Goal: Navigation & Orientation: Find specific page/section

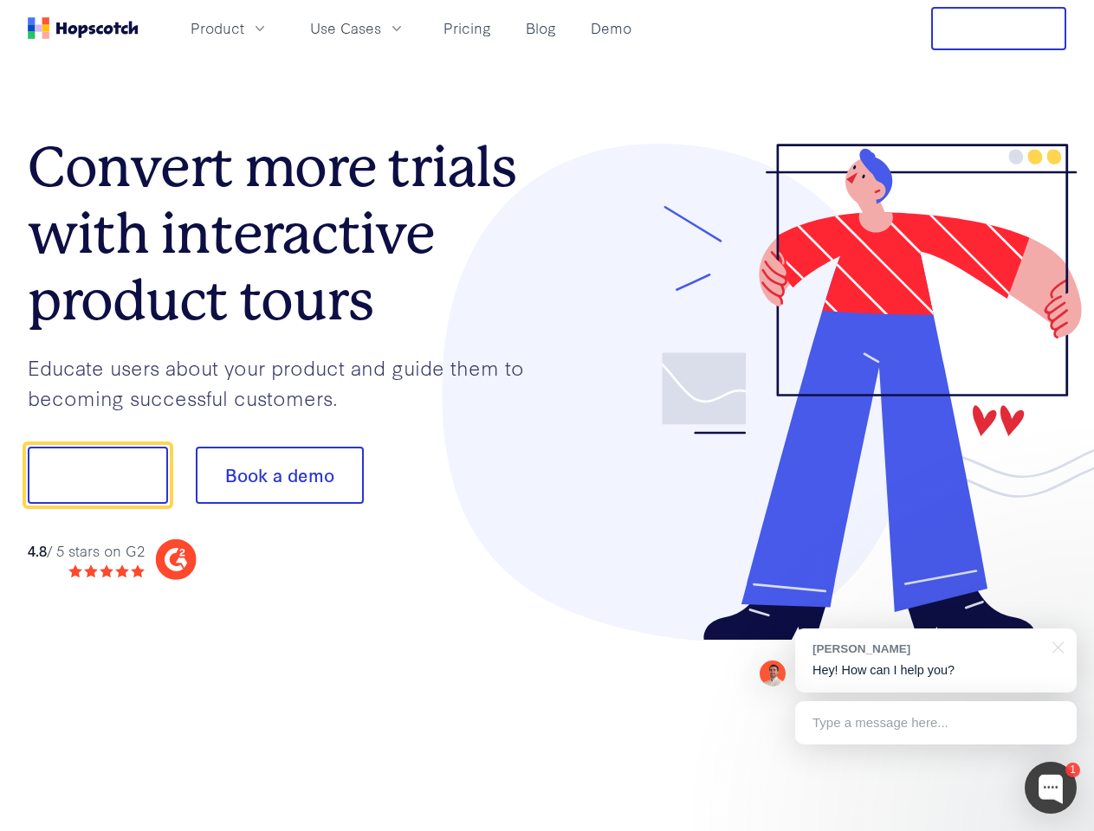
click at [547, 416] on div at bounding box center [807, 393] width 520 height 498
click at [244, 28] on span "Product" at bounding box center [218, 28] width 54 height 22
click at [381, 28] on span "Use Cases" at bounding box center [345, 28] width 71 height 22
click at [999, 29] on button "Free Trial" at bounding box center [998, 28] width 135 height 43
click at [97, 475] on button "Show me!" at bounding box center [98, 475] width 140 height 57
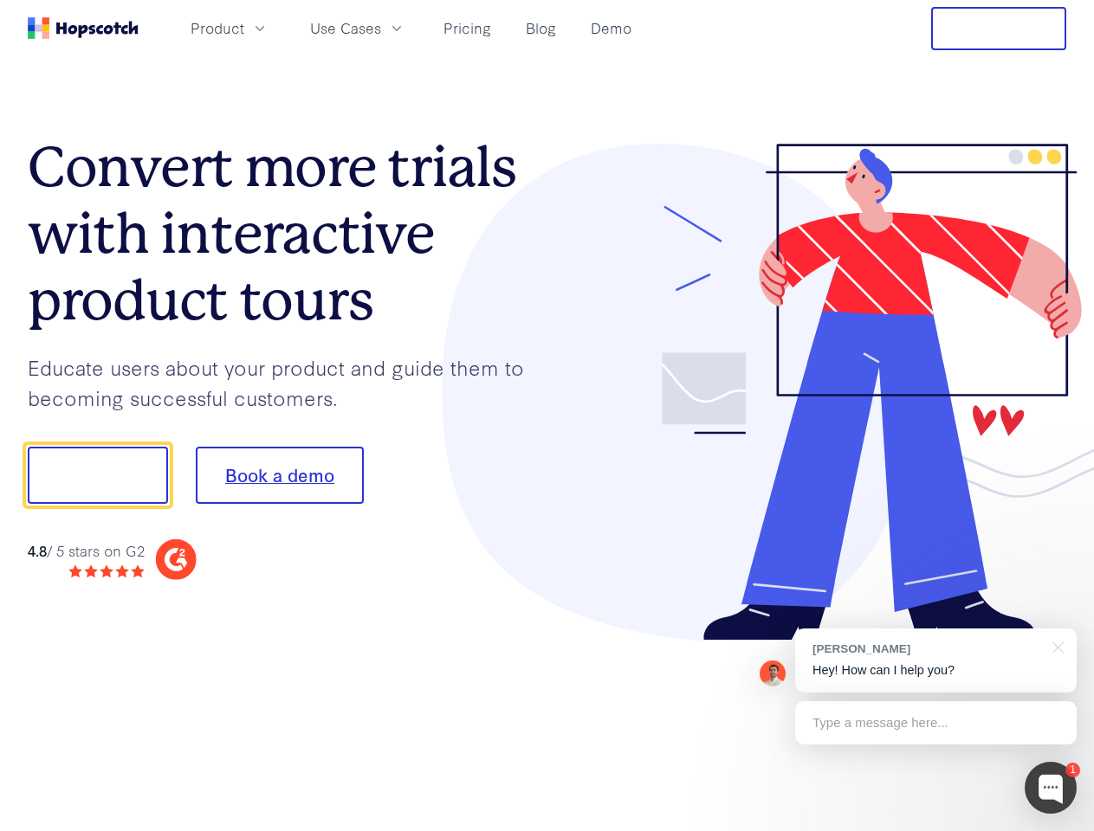
click at [279, 475] on button "Book a demo" at bounding box center [280, 475] width 168 height 57
click at [1051, 788] on div at bounding box center [1051, 788] width 52 height 52
click at [935, 661] on div "[PERSON_NAME] Hey! How can I help you?" at bounding box center [935, 661] width 281 height 64
click at [1055, 646] on div at bounding box center [914, 473] width 325 height 578
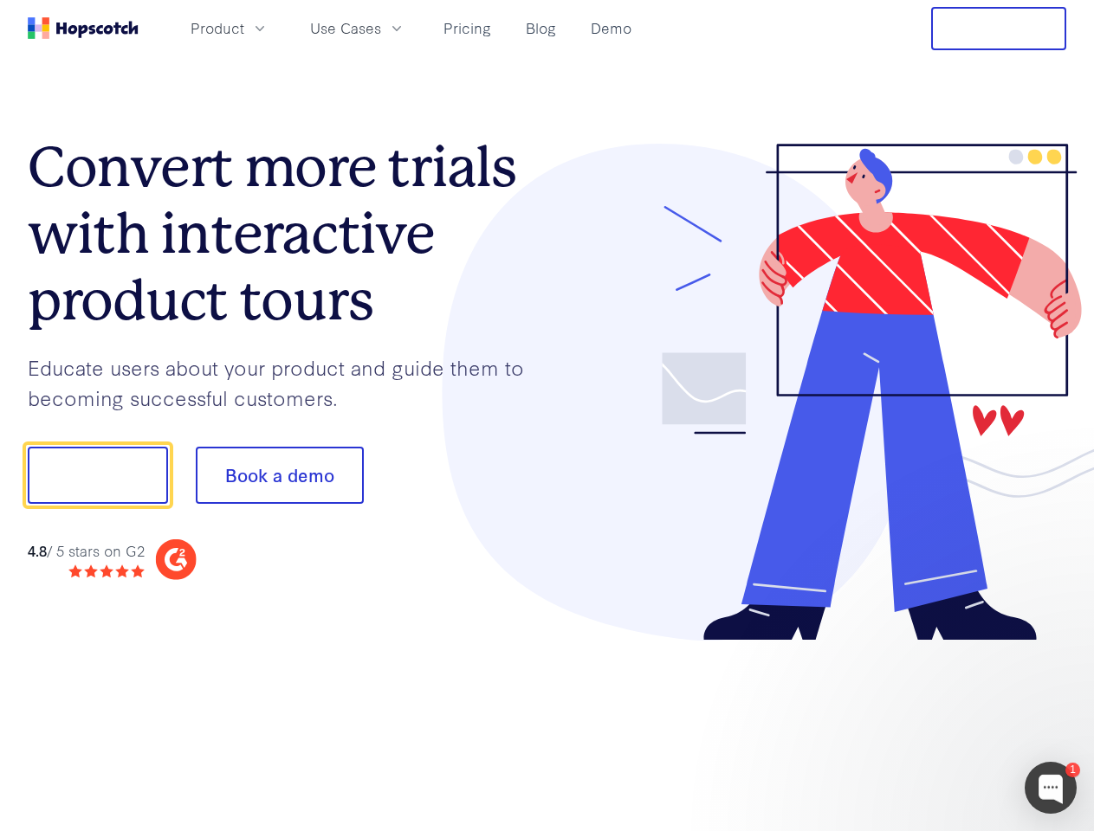
click at [935, 723] on div at bounding box center [914, 590] width 325 height 346
